Goal: Task Accomplishment & Management: Complete application form

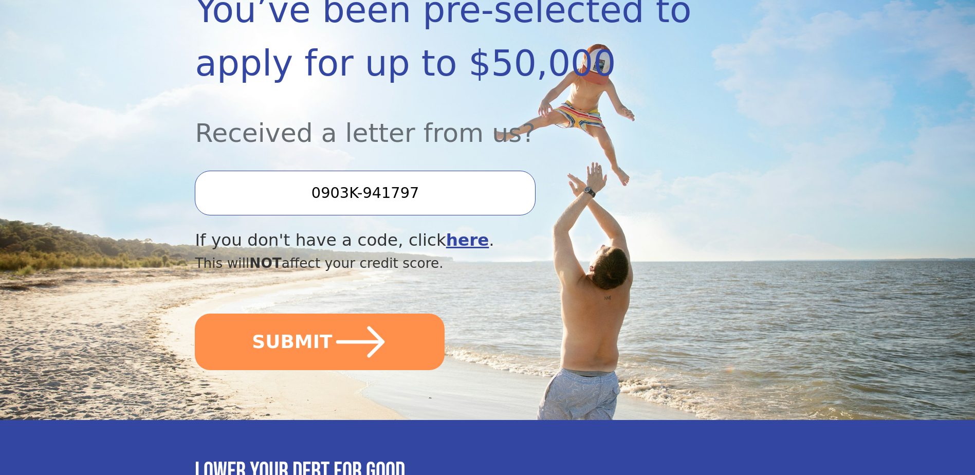
scroll to position [206, 0]
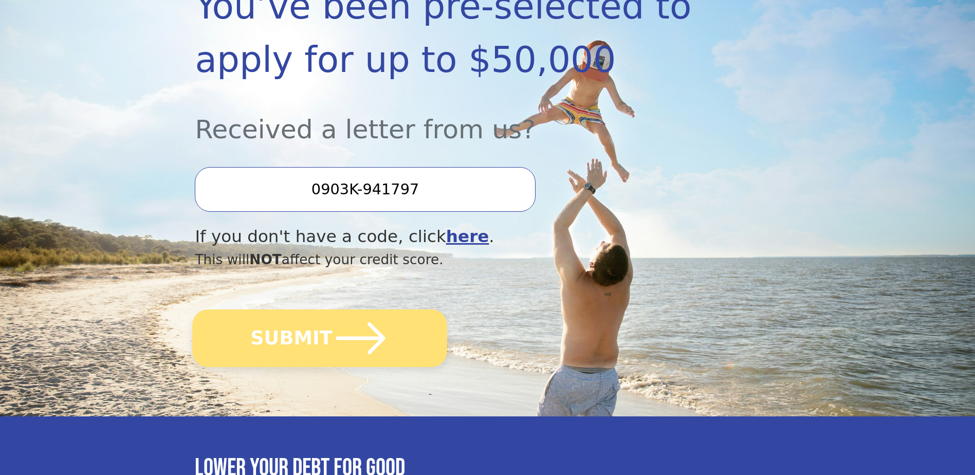
click at [336, 206] on icon "submit" at bounding box center [361, 338] width 57 height 57
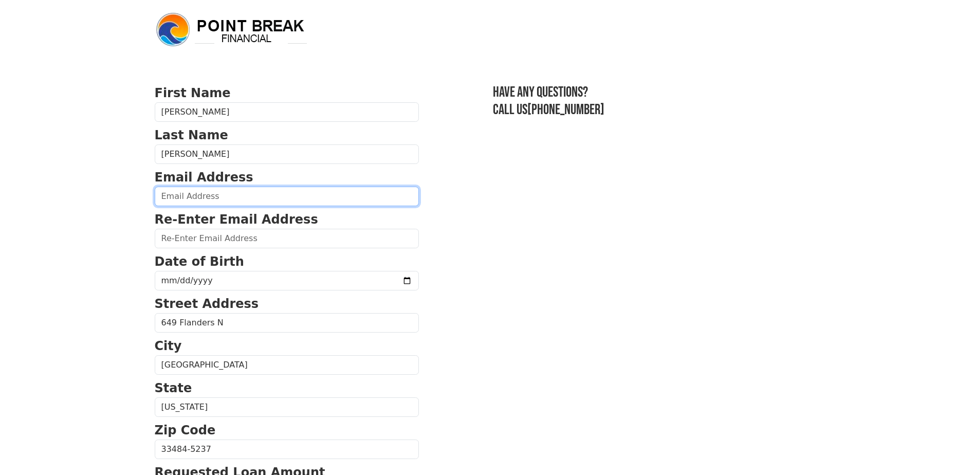
click at [203, 192] on input "email" at bounding box center [287, 197] width 264 height 20
type input "[EMAIL_ADDRESS][DOMAIN_NAME]"
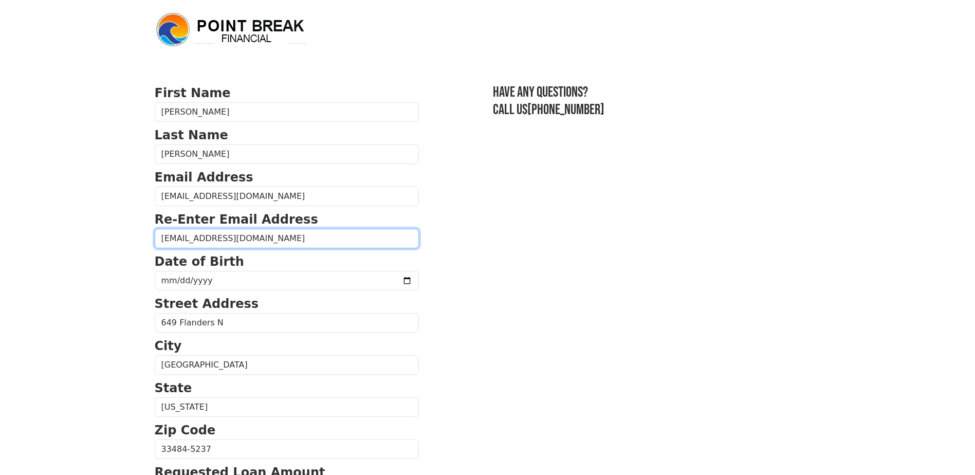
type input "[EMAIL_ADDRESS][DOMAIN_NAME]"
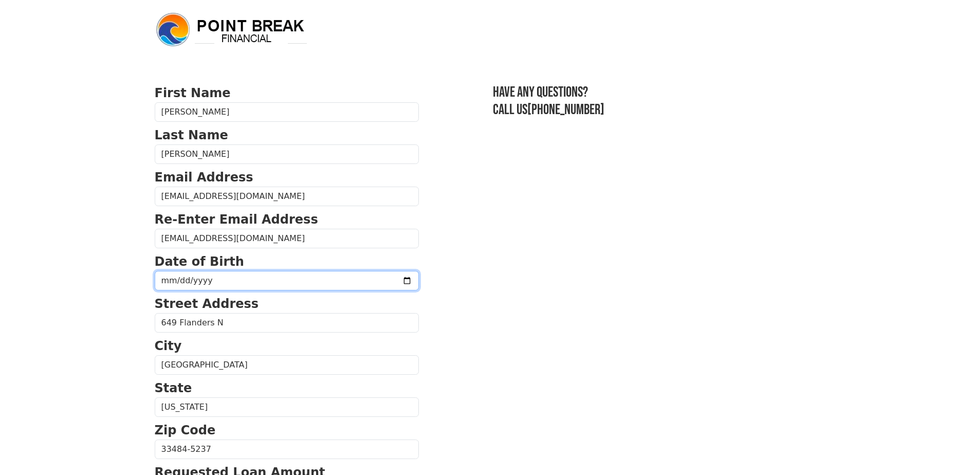
click at [198, 279] on input "date" at bounding box center [287, 281] width 264 height 20
click at [171, 278] on input "date" at bounding box center [287, 281] width 264 height 20
type input "[DATE]"
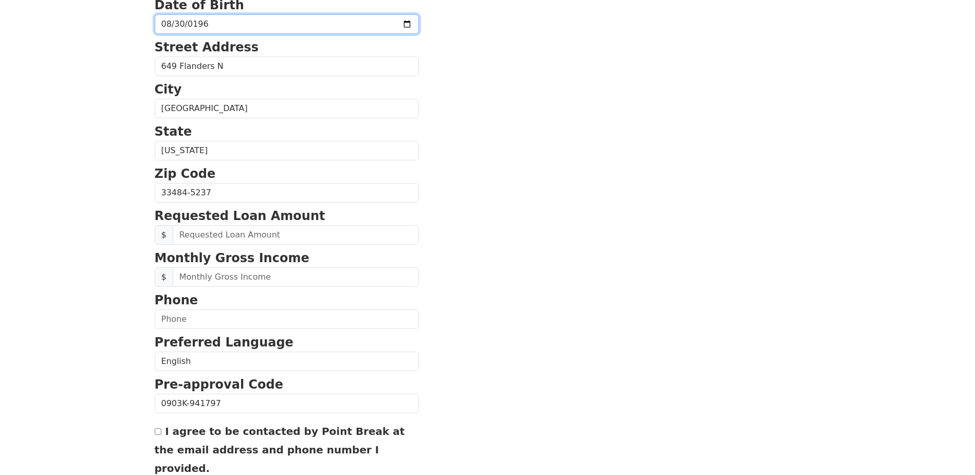
scroll to position [257, 0]
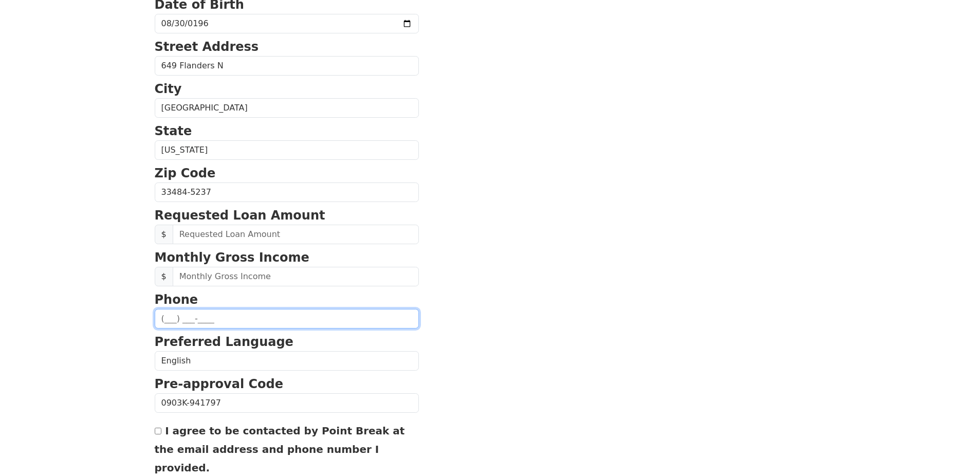
click at [201, 321] on input "text" at bounding box center [287, 319] width 264 height 20
type input "[PHONE_NUMBER]"
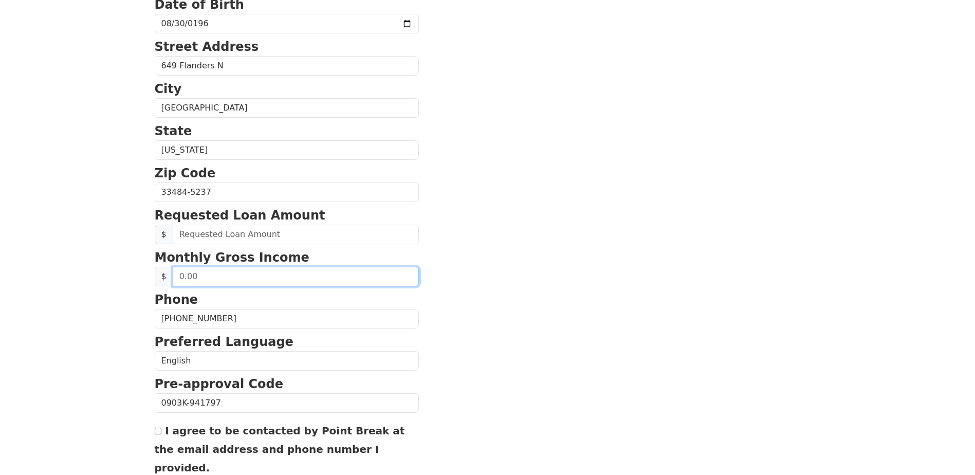
click at [187, 275] on input "text" at bounding box center [296, 277] width 246 height 20
drag, startPoint x: 238, startPoint y: 282, endPoint x: 151, endPoint y: 282, distance: 87.4
click at [151, 282] on div "First Name [PERSON_NAME] Name [PERSON_NAME] Email Address [EMAIL_ADDRESS][DOMAI…" at bounding box center [488, 170] width 679 height 854
type input "12,500.00"
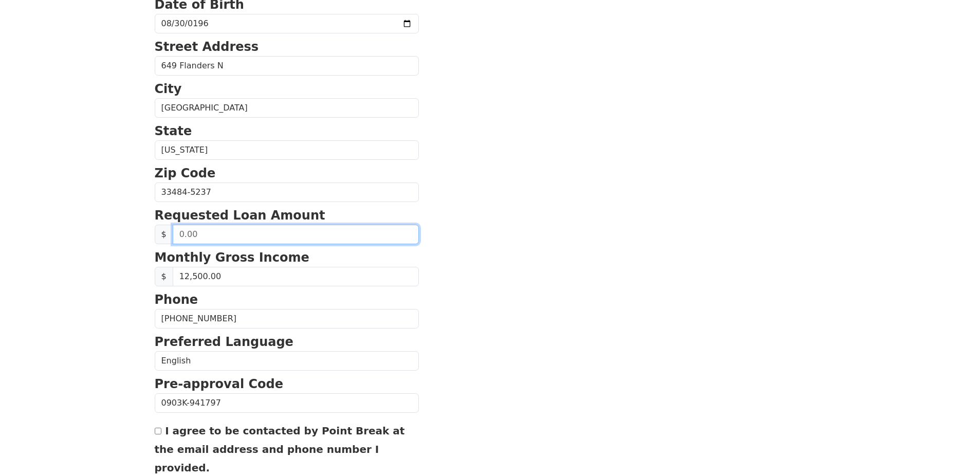
click at [229, 235] on input "text" at bounding box center [296, 235] width 246 height 20
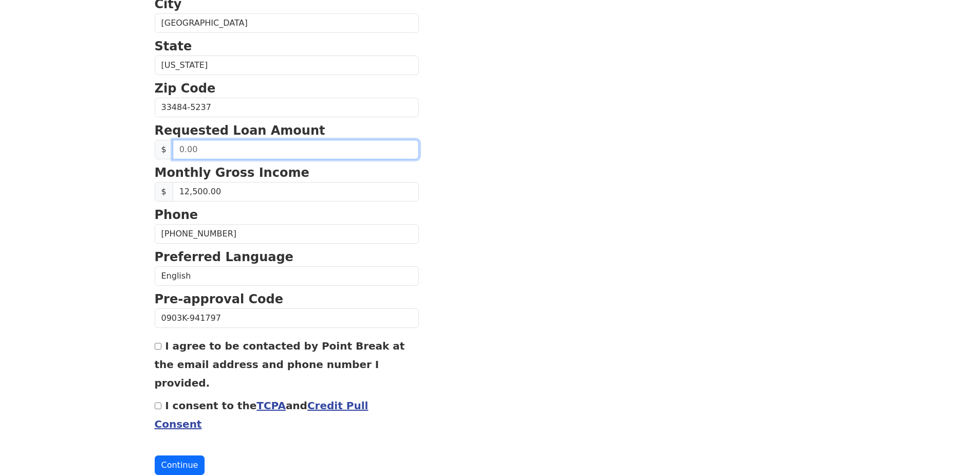
scroll to position [343, 0]
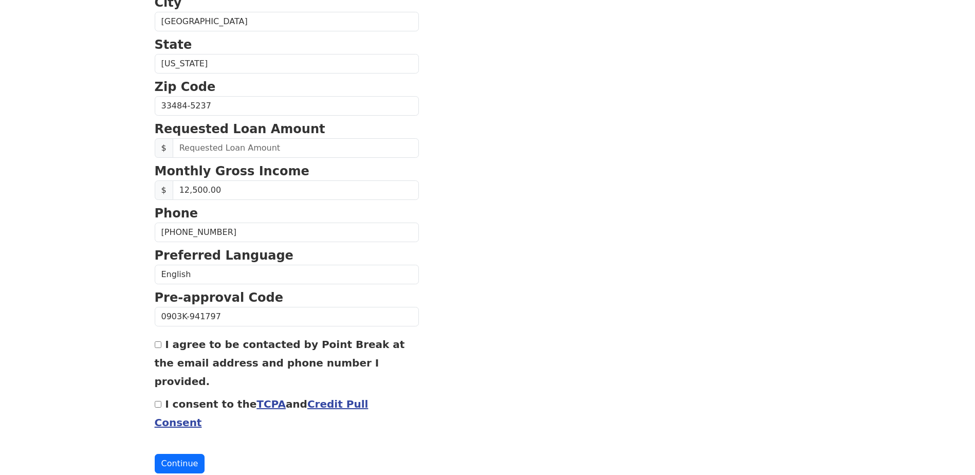
click at [156, 347] on input "I agree to be contacted by Point Break at the email address and phone number I …" at bounding box center [158, 344] width 7 height 7
checkbox input "true"
click at [159, 401] on input "I consent to the TCPA and Credit Pull Consent" at bounding box center [158, 404] width 7 height 7
click at [157, 401] on input "I consent to the TCPA and Credit Pull Consent" at bounding box center [158, 404] width 7 height 7
checkbox input "false"
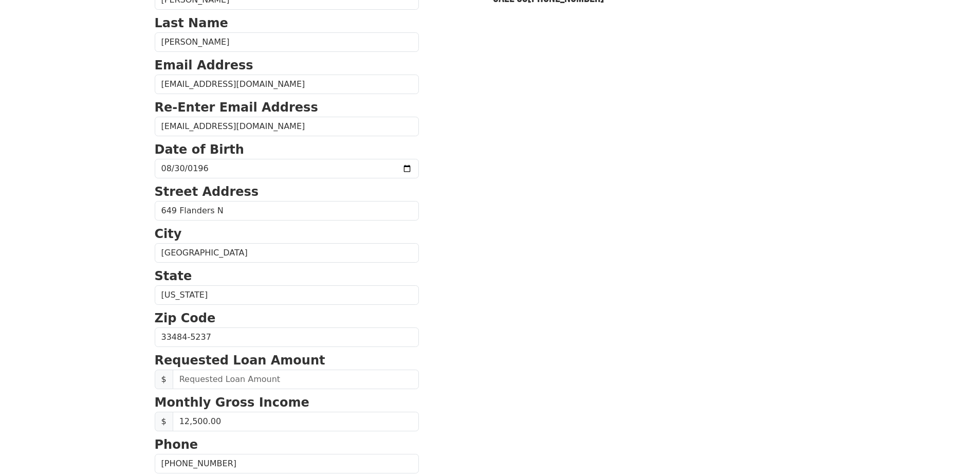
scroll to position [86, 0]
